Goal: Task Accomplishment & Management: Manage account settings

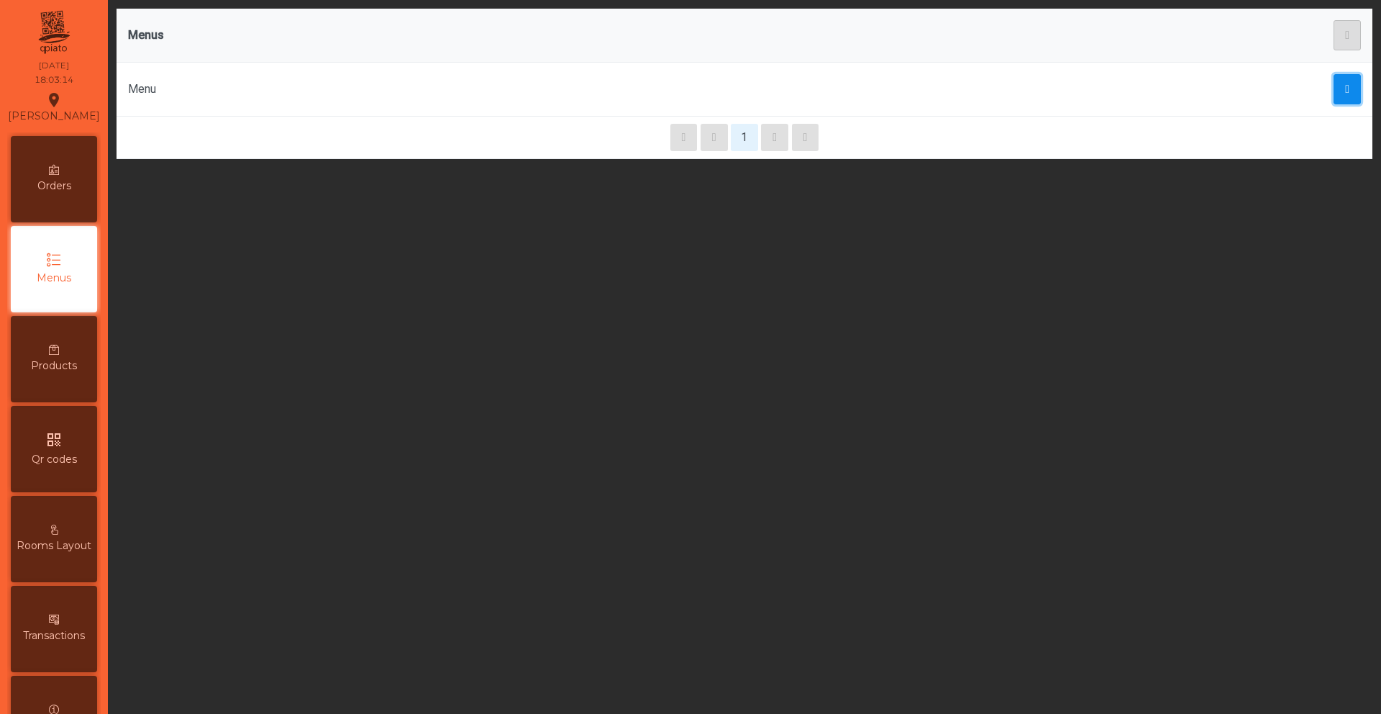
click at [1334, 94] on button "button" at bounding box center [1347, 89] width 27 height 30
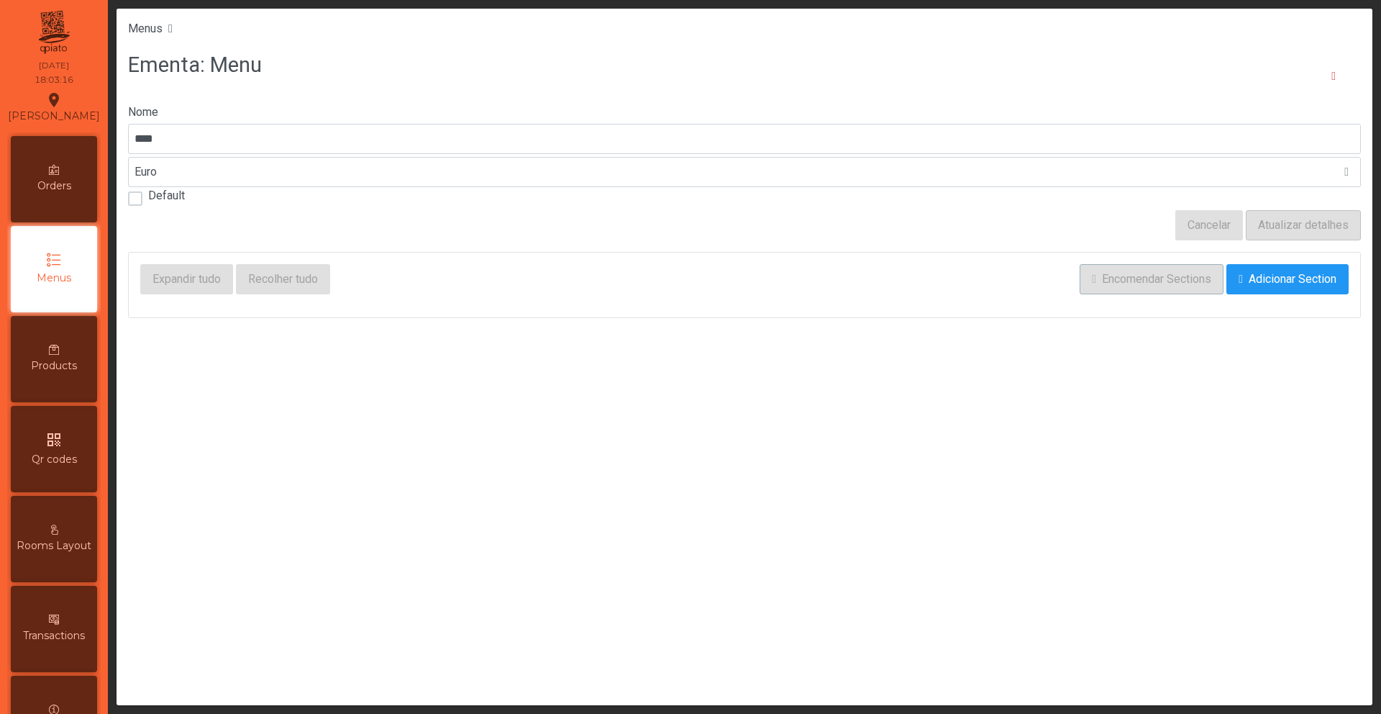
click at [81, 345] on div "Products" at bounding box center [54, 359] width 86 height 86
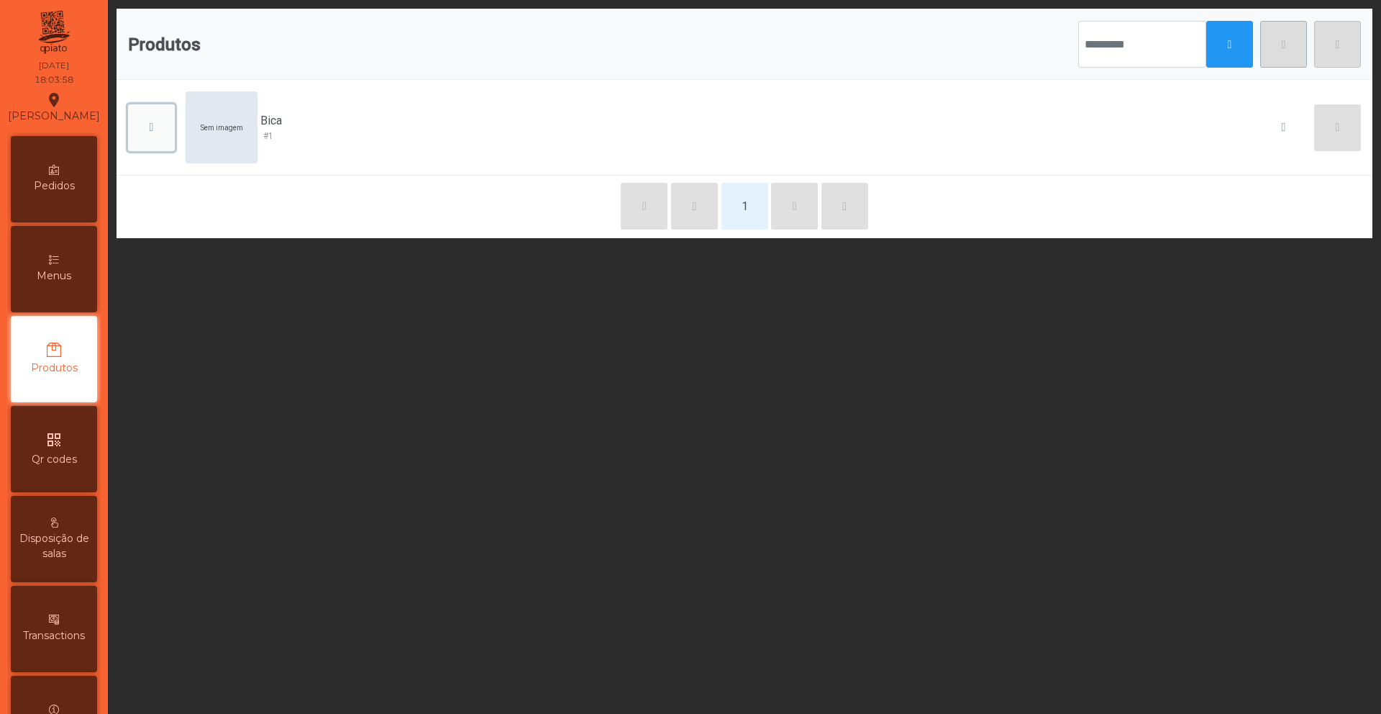
click at [151, 123] on span "button" at bounding box center [152, 128] width 4 height 12
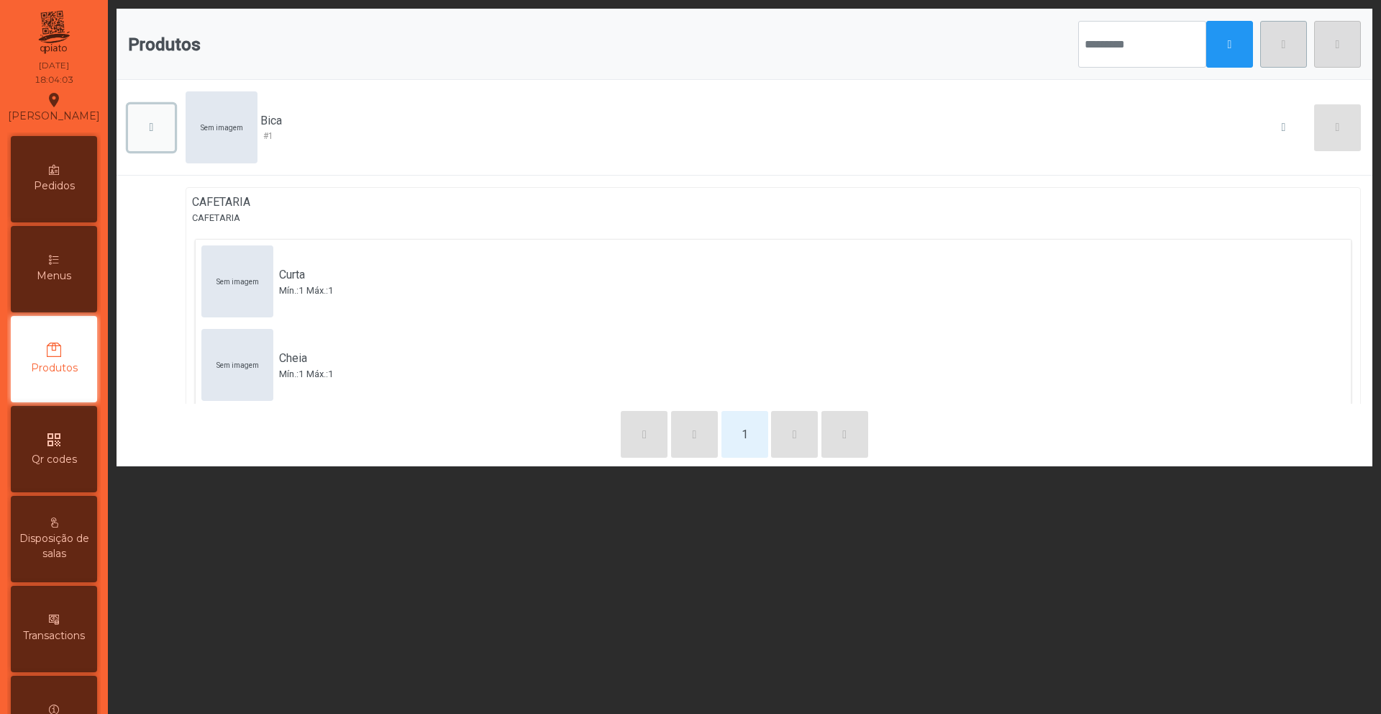
click at [139, 125] on button "button" at bounding box center [151, 127] width 47 height 47
